Goal: Transaction & Acquisition: Purchase product/service

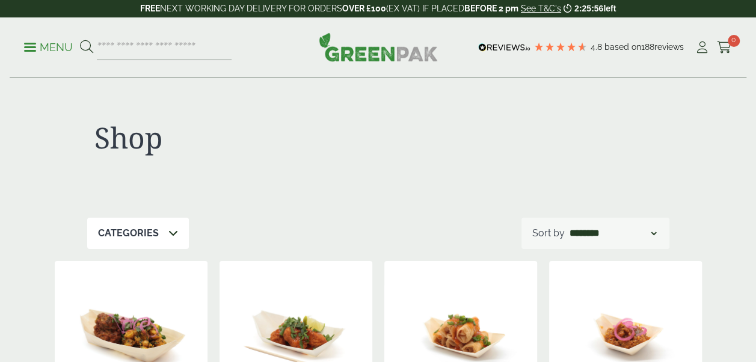
click at [498, 248] on div "Categories Aprons & Hairnets (6) Bagasse (26) Bags (23) Bags & Wraps (52) Bague…" at bounding box center [378, 233] width 582 height 31
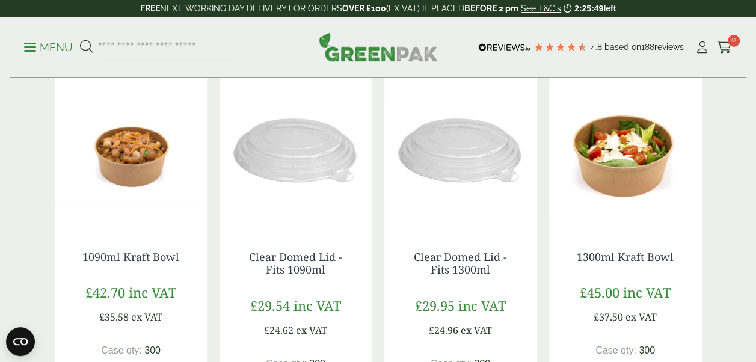
scroll to position [1023, 0]
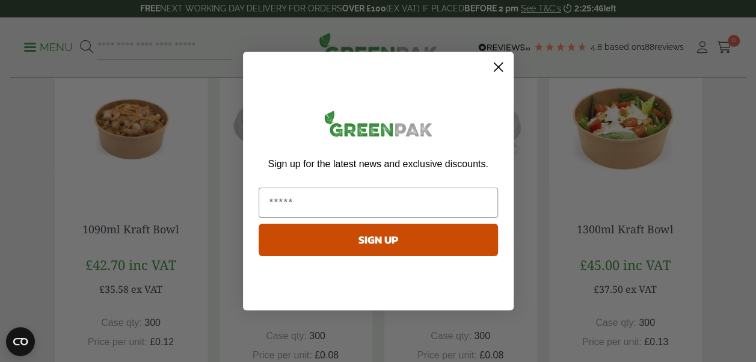
click at [497, 69] on circle "Close dialog" at bounding box center [498, 67] width 20 height 20
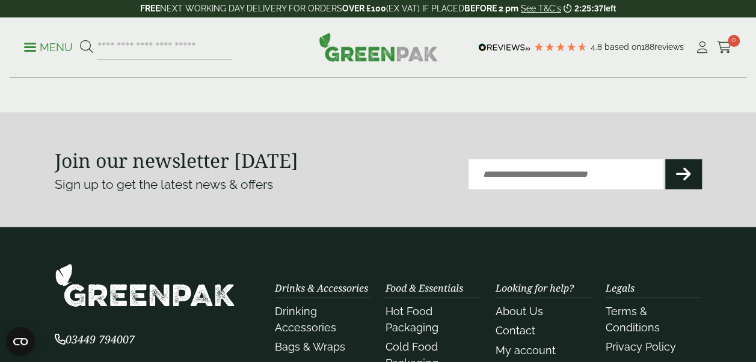
scroll to position [1384, 0]
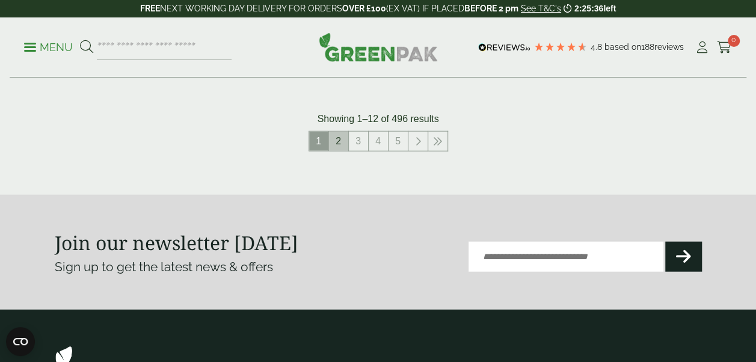
click at [335, 138] on link "2" at bounding box center [338, 141] width 19 height 19
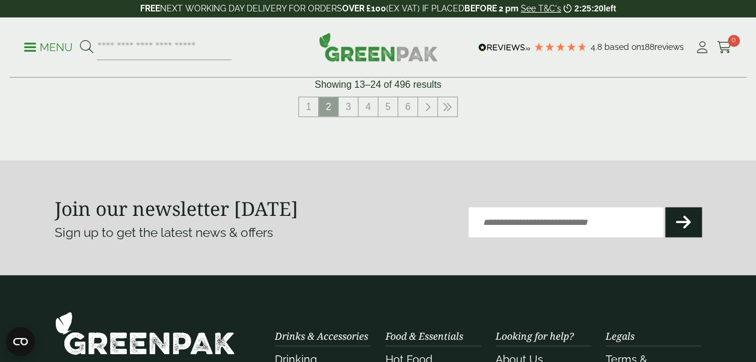
scroll to position [1324, 0]
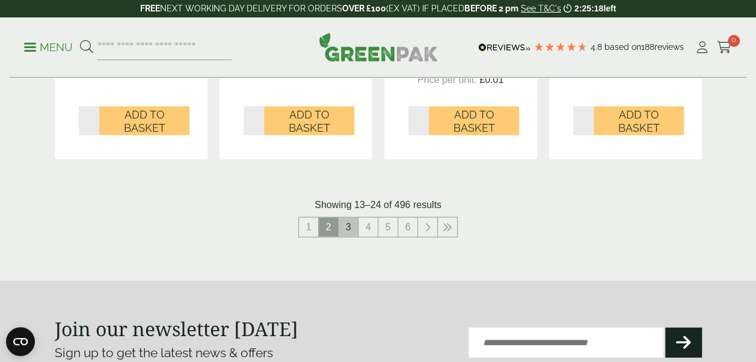
click at [348, 231] on link "3" at bounding box center [348, 227] width 19 height 19
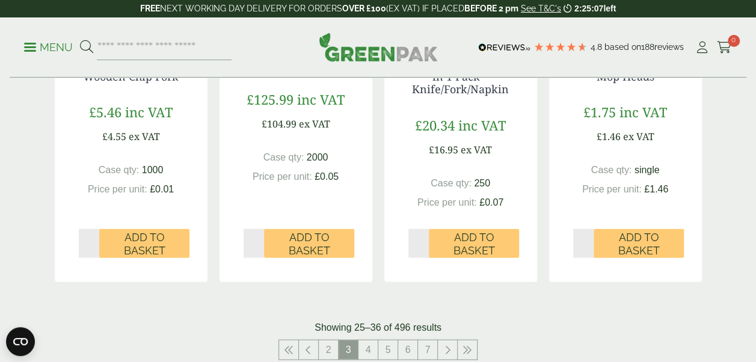
scroll to position [1444, 0]
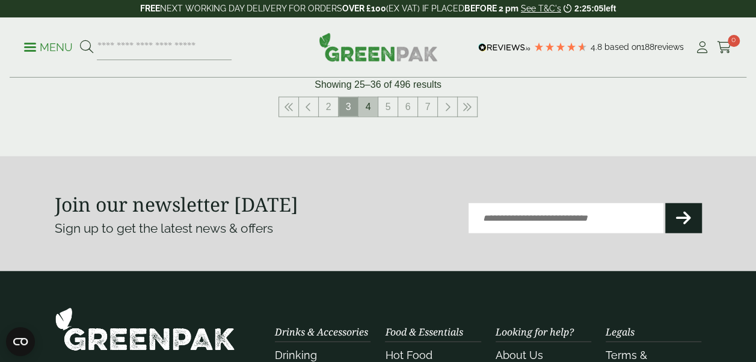
click at [371, 103] on link "4" at bounding box center [368, 106] width 19 height 19
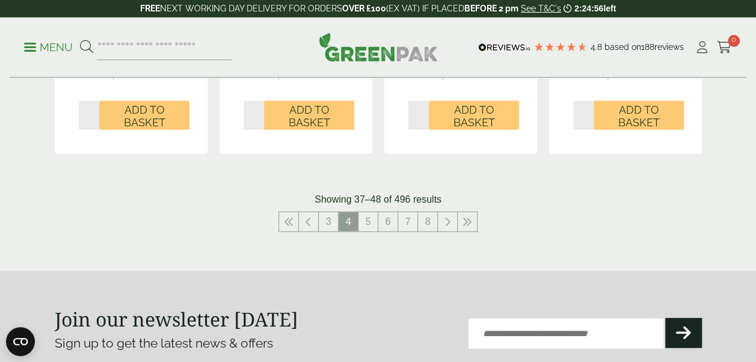
scroll to position [1444, 0]
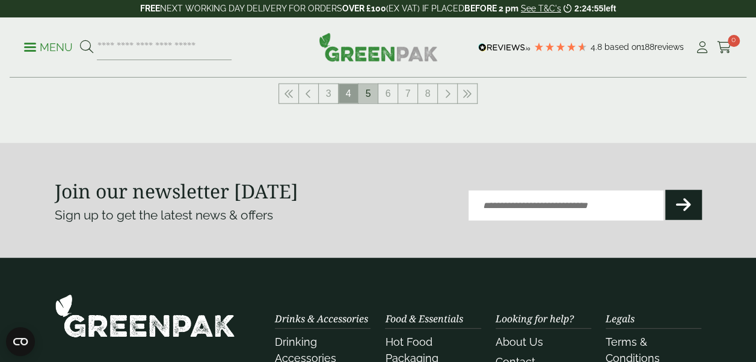
click at [372, 96] on link "5" at bounding box center [368, 93] width 19 height 19
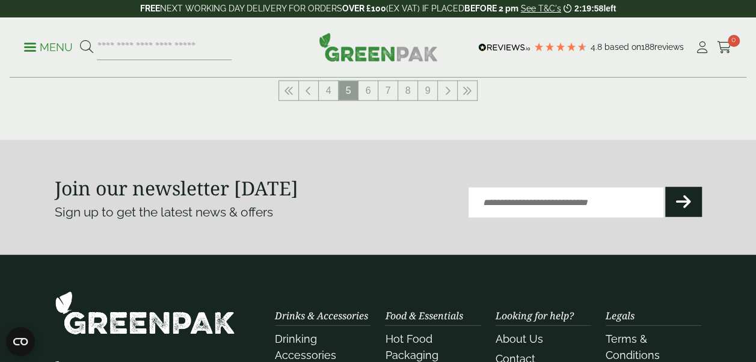
scroll to position [1384, 0]
